Goal: Task Accomplishment & Management: Manage account settings

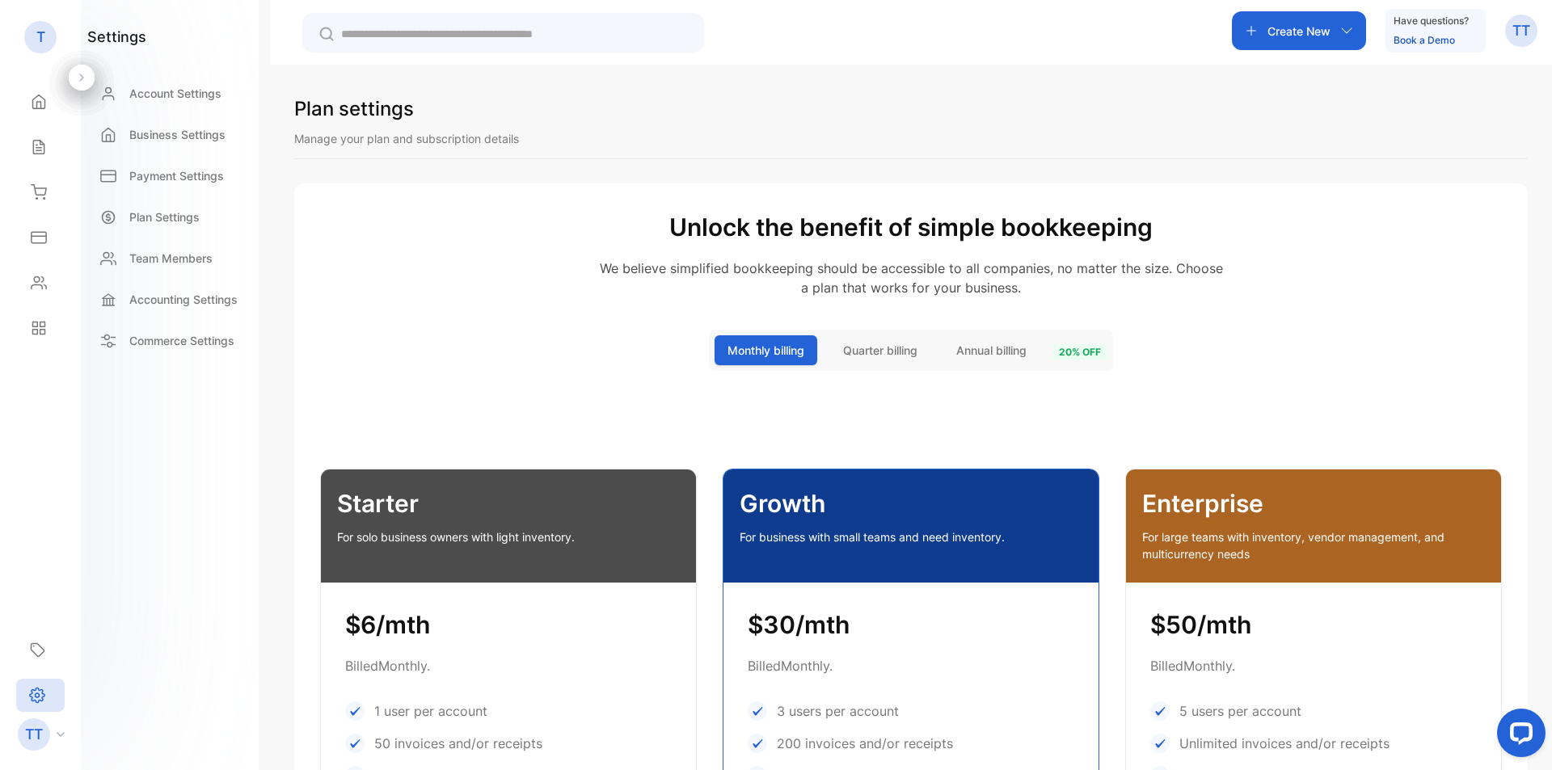
scroll to position [162, 0]
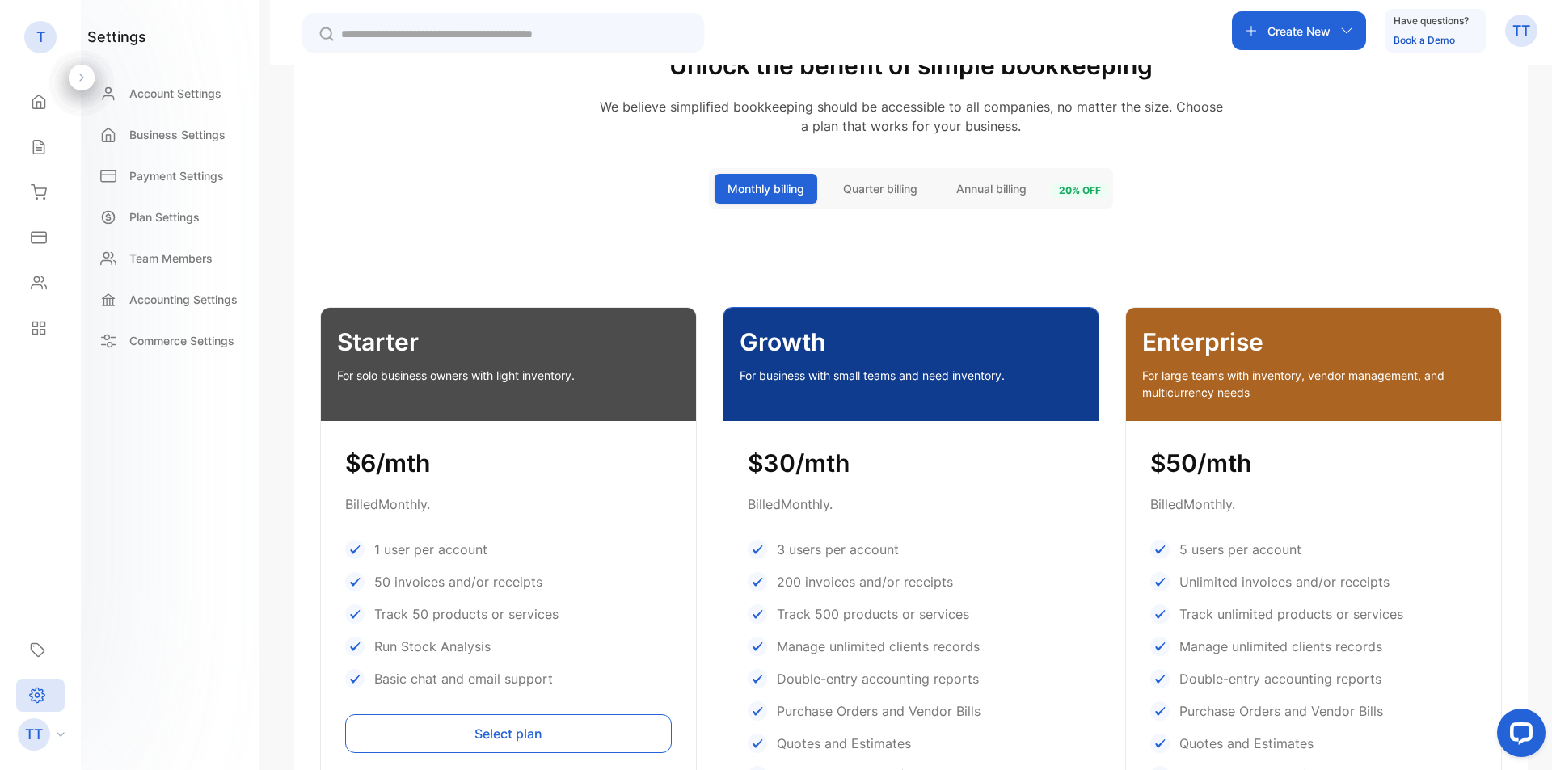
click at [992, 188] on span "Annual billing" at bounding box center [991, 188] width 70 height 17
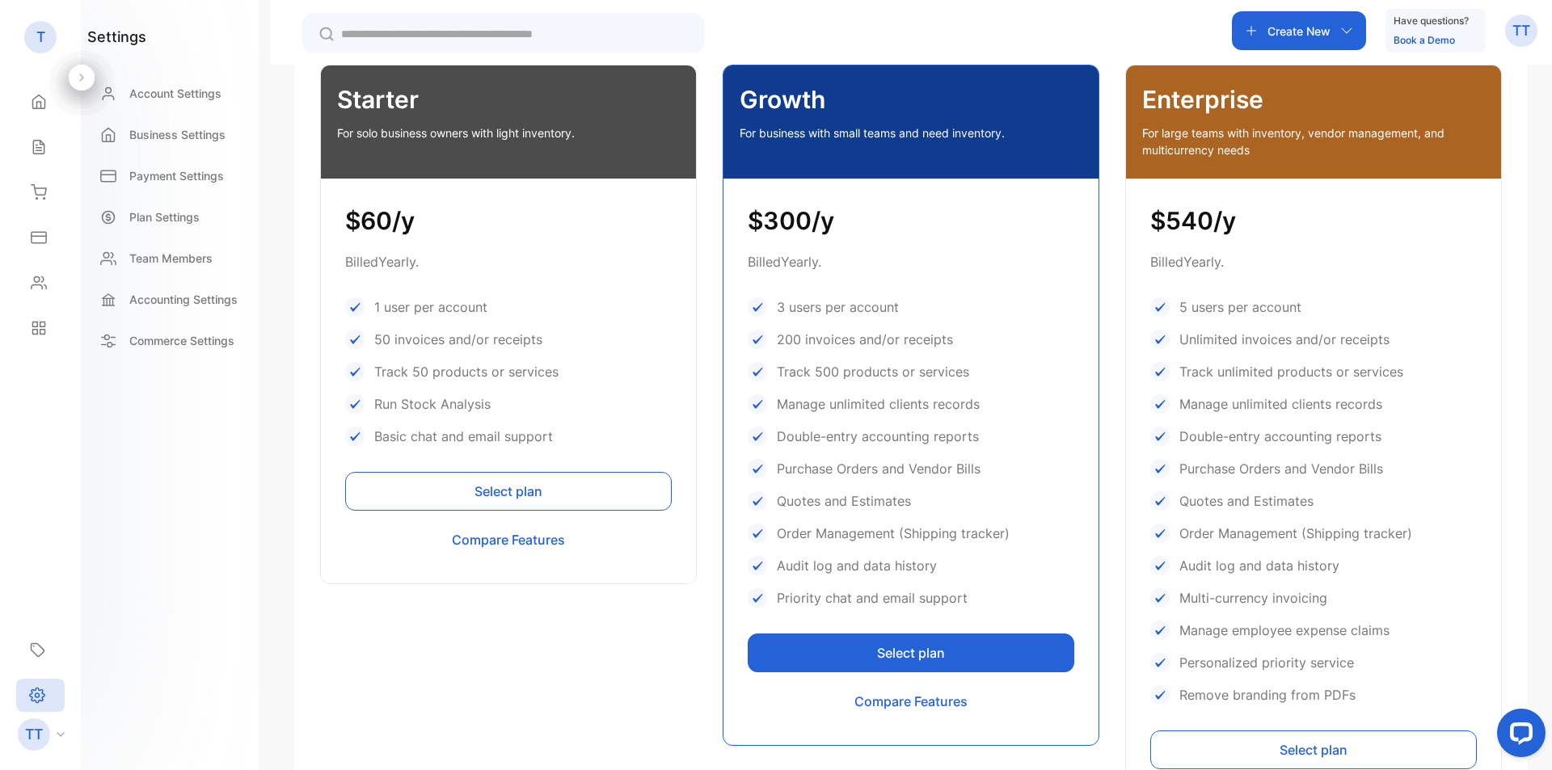
scroll to position [243, 0]
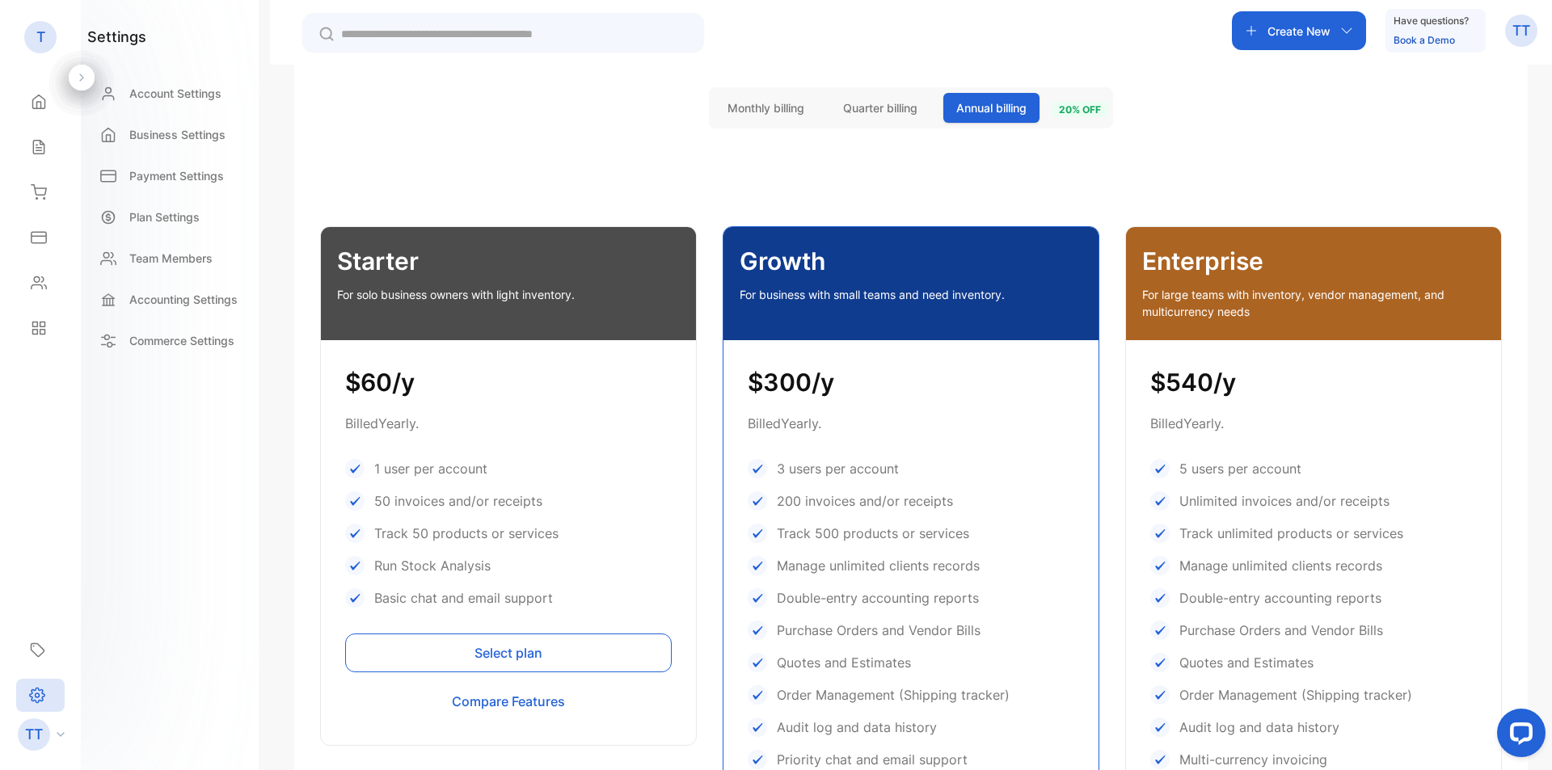
click at [653, 469] on div "1 user per account" at bounding box center [508, 468] width 327 height 19
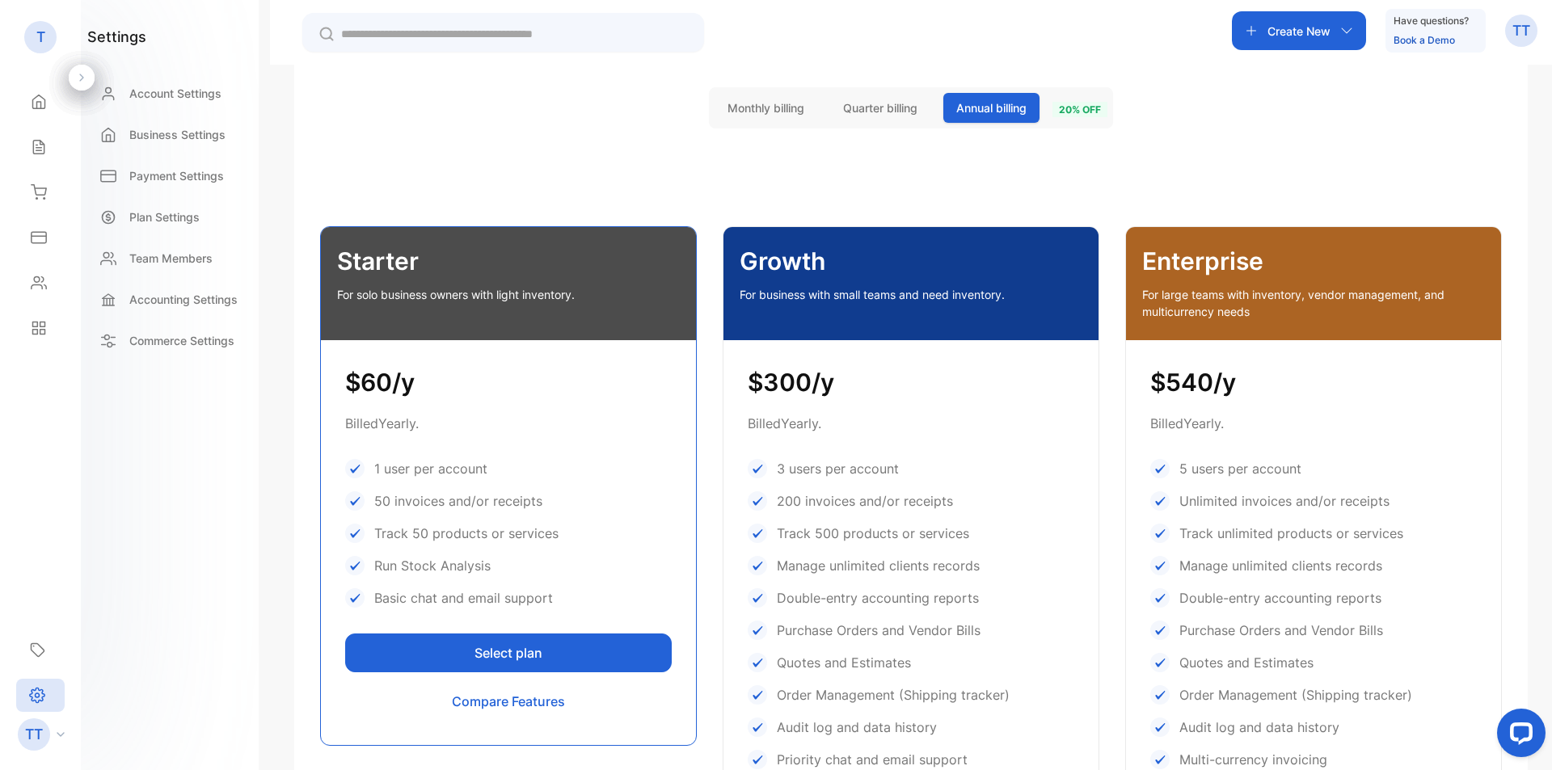
click at [909, 449] on div "$300/y Billed Yearly . 3 users per account 200 invoices and/or receipts Track 5…" at bounding box center [911, 623] width 375 height 567
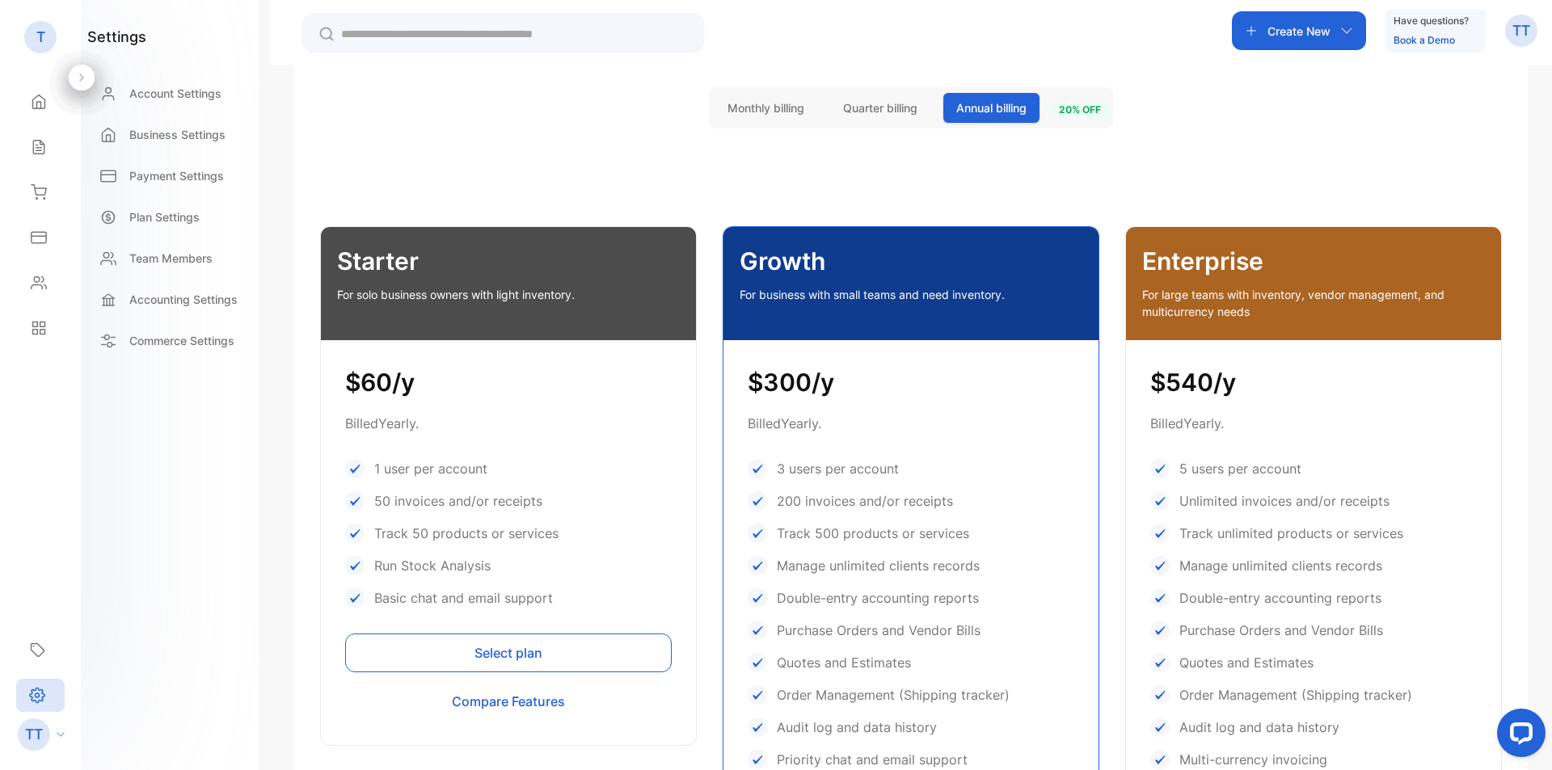
scroll to position [0, 0]
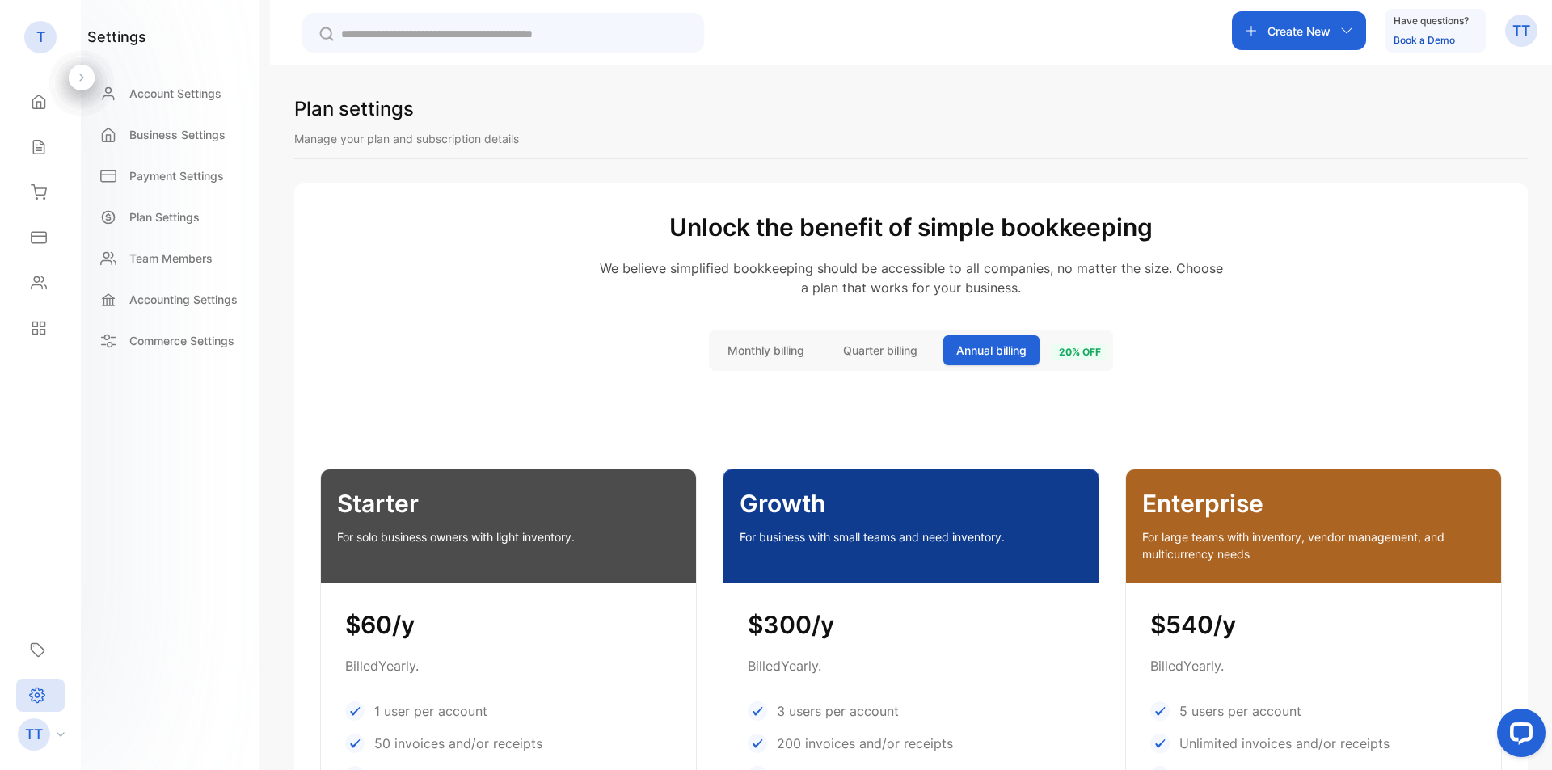
click at [1080, 345] on span "20 % off" at bounding box center [1080, 351] width 55 height 15
click at [861, 357] on span "Quarter billing" at bounding box center [880, 350] width 74 height 17
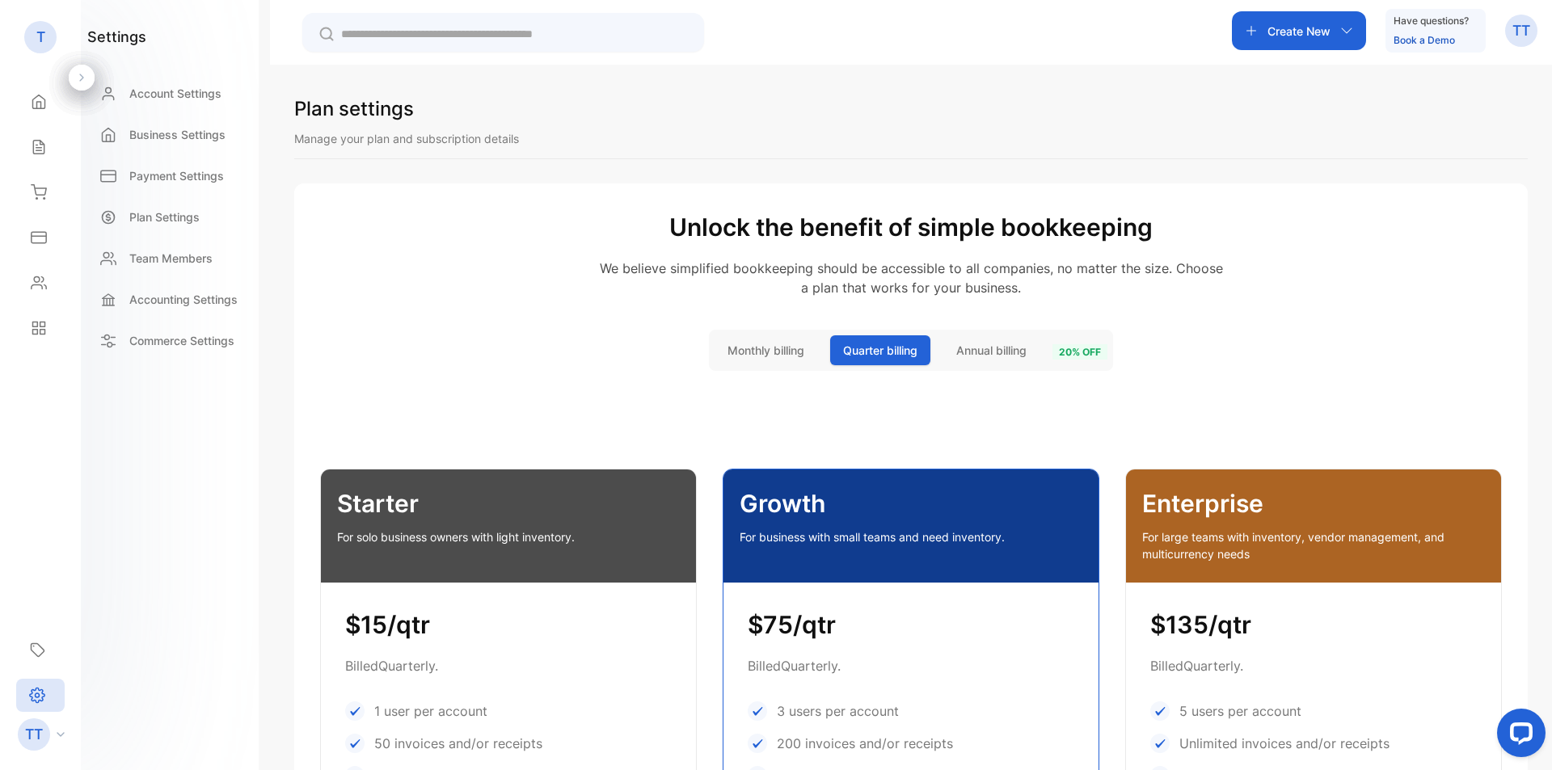
click at [766, 364] on button "Monthly billing" at bounding box center [766, 350] width 103 height 30
click at [106, 266] on icon at bounding box center [108, 259] width 16 height 16
